Goal: Find specific page/section: Find specific page/section

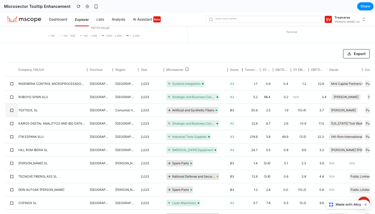
scroll to position [98, 0]
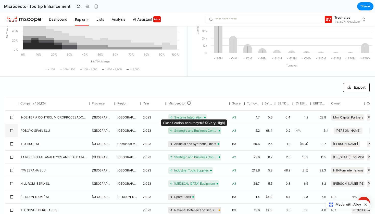
scroll to position [65, 0]
